Goal: Task Accomplishment & Management: Manage account settings

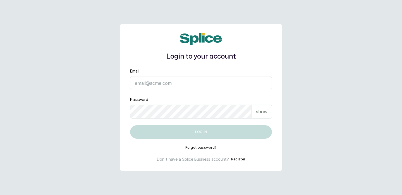
type input "[EMAIL_ADDRESS][DOMAIN_NAME]"
click at [198, 134] on button "Log in" at bounding box center [201, 131] width 142 height 13
type input "[EMAIL_ADDRESS][DOMAIN_NAME]"
click at [259, 110] on p "show" at bounding box center [261, 111] width 11 height 7
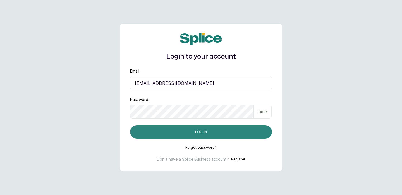
click at [216, 127] on button "Log in" at bounding box center [201, 131] width 142 height 13
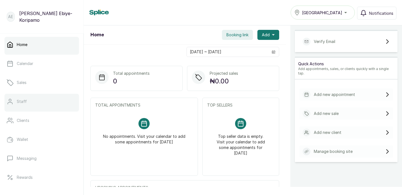
click at [21, 98] on link "Staff" at bounding box center [41, 102] width 74 height 16
